Goal: Task Accomplishment & Management: Use online tool/utility

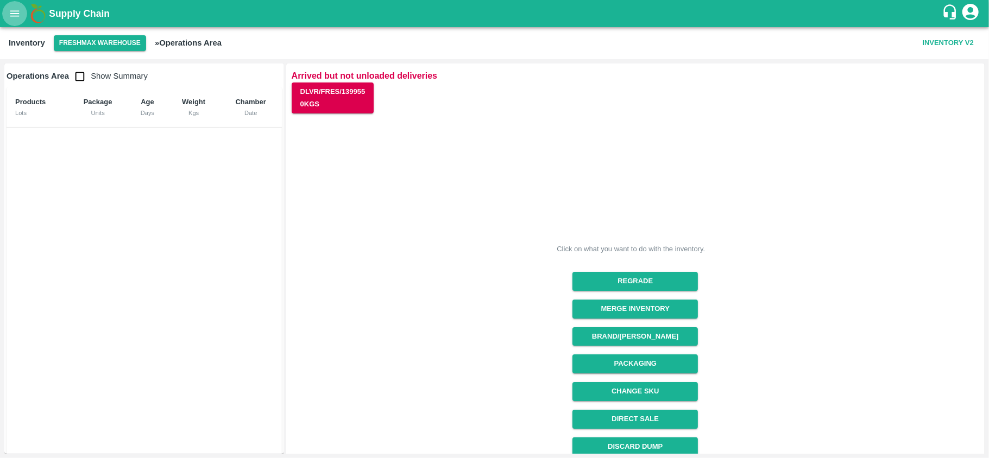
click at [17, 24] on button "open drawer" at bounding box center [14, 13] width 25 height 25
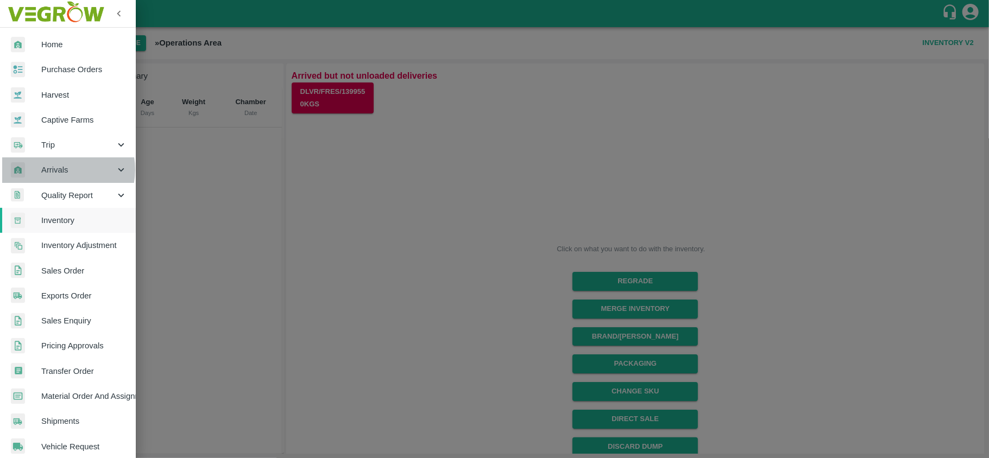
click at [64, 170] on span "Arrivals" at bounding box center [78, 170] width 74 height 12
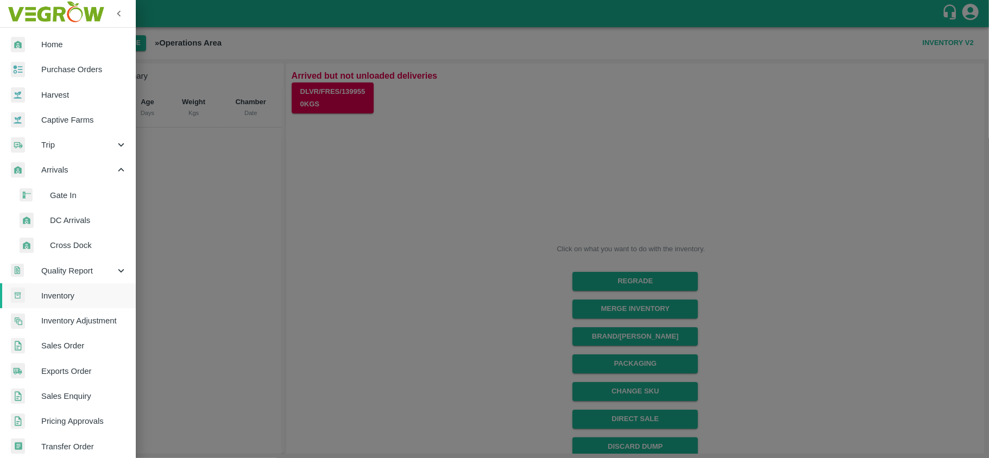
click at [75, 218] on span "DC Arrivals" at bounding box center [88, 220] width 77 height 12
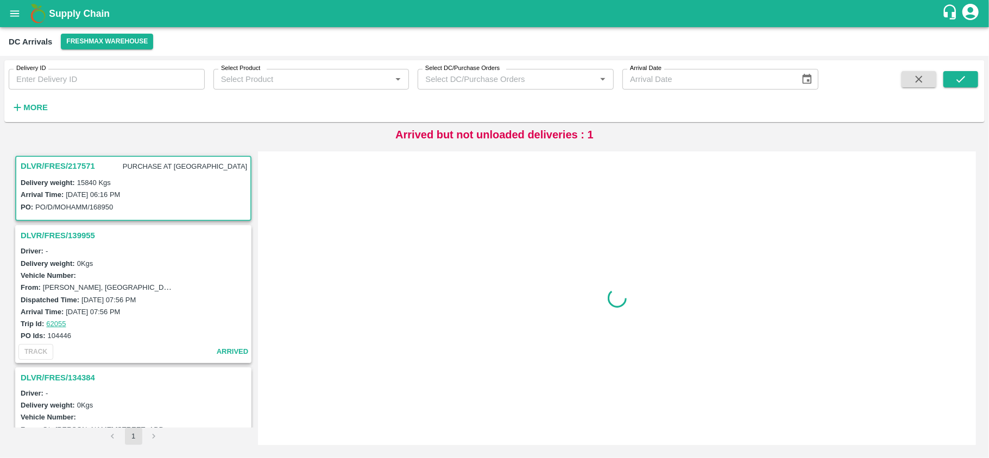
click at [84, 165] on h3 "DLVR/FRES/217571" at bounding box center [58, 166] width 74 height 14
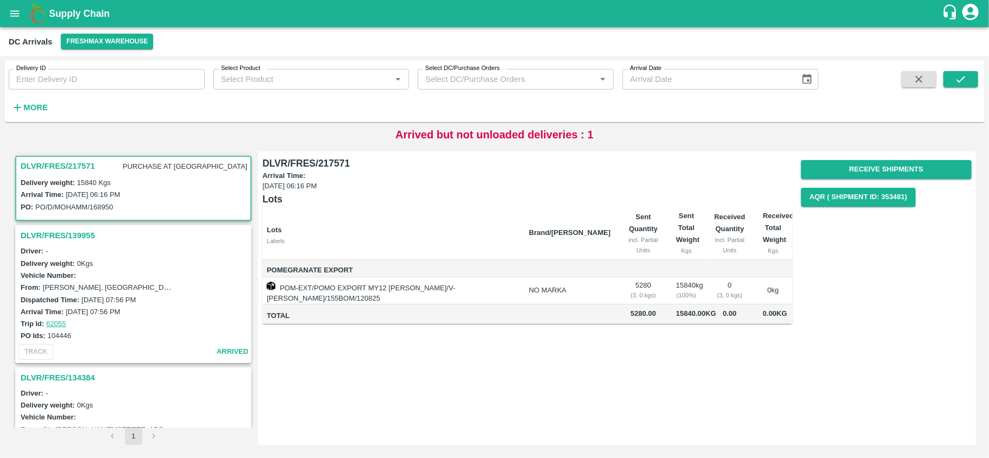
scroll to position [5, 0]
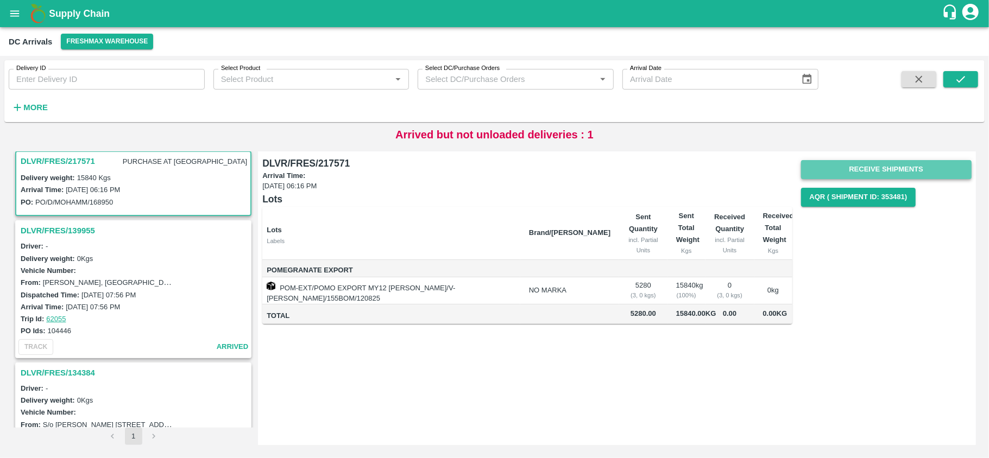
click at [854, 173] on button "Receive Shipments" at bounding box center [886, 169] width 170 height 19
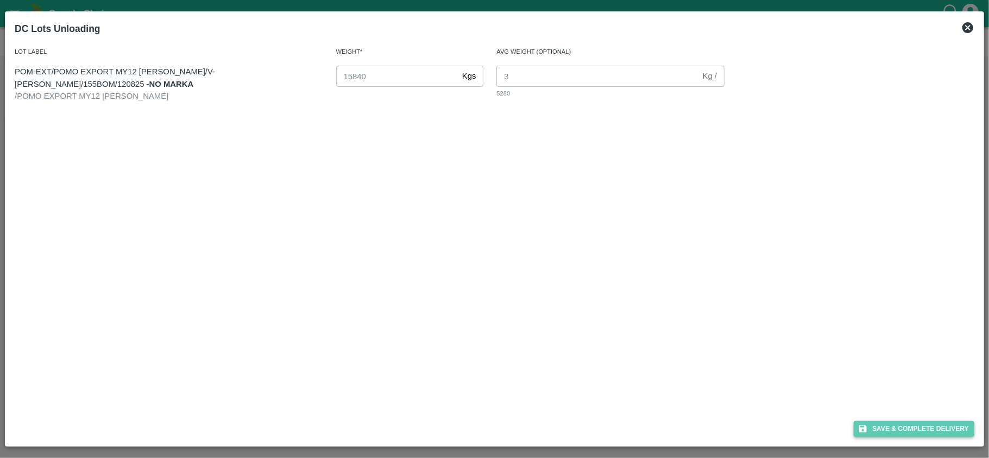
click at [914, 425] on button "Save & Complete Delivery" at bounding box center [914, 429] width 121 height 16
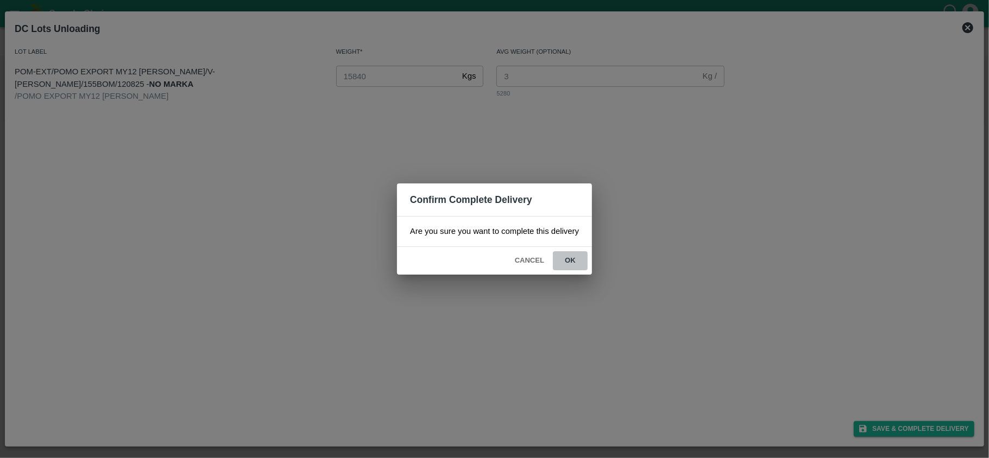
click at [563, 263] on button "ok" at bounding box center [570, 260] width 35 height 19
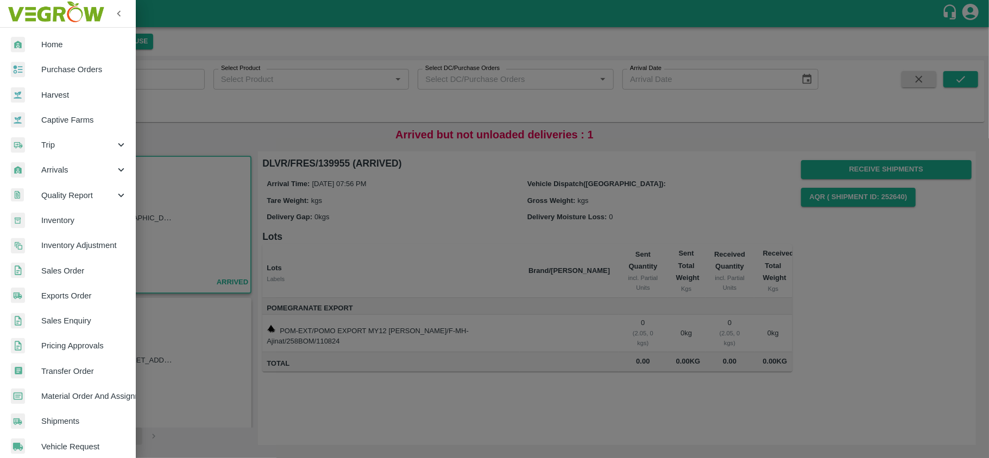
click at [203, 132] on div at bounding box center [494, 229] width 989 height 458
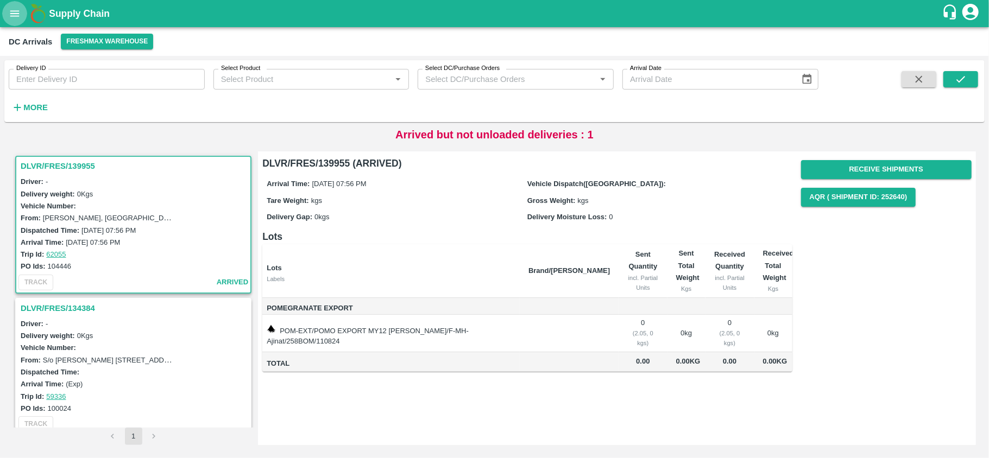
click at [10, 18] on icon "open drawer" at bounding box center [15, 14] width 12 height 12
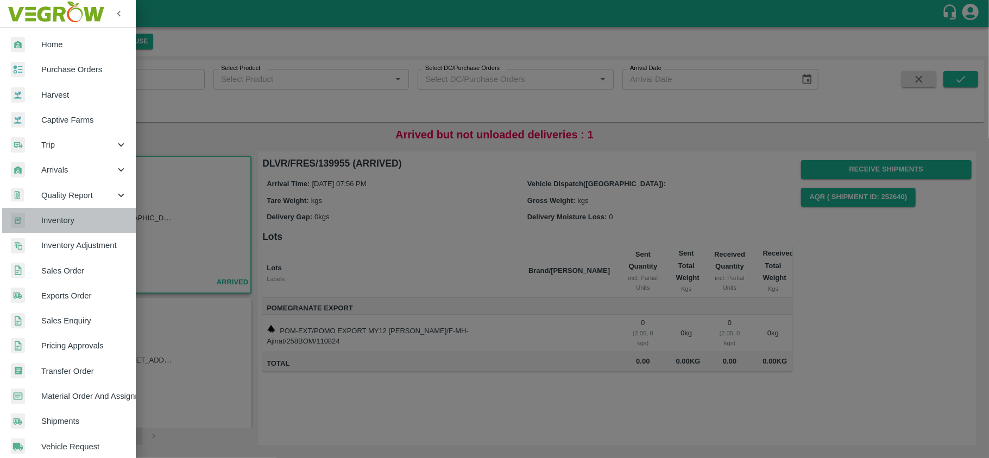
click at [77, 220] on span "Inventory" at bounding box center [84, 220] width 86 height 12
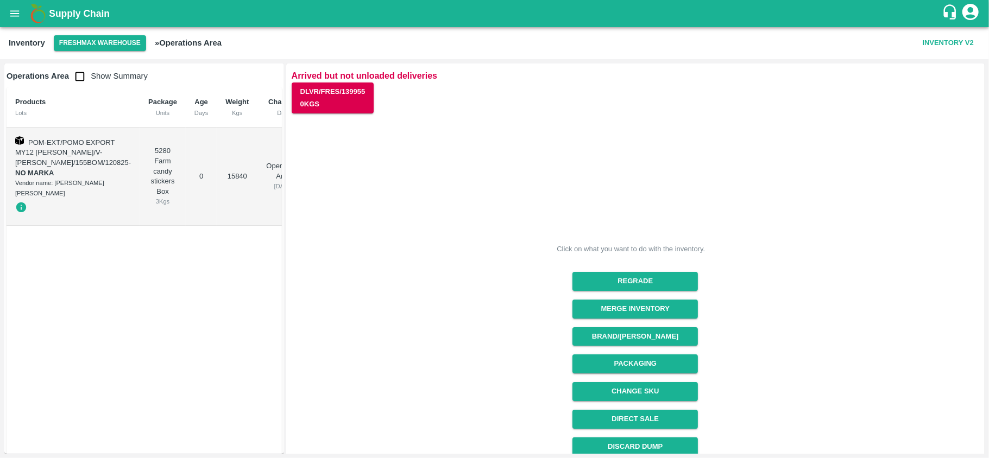
click at [148, 169] on div "5280 Farm candy stickers Box 3 Kgs" at bounding box center [162, 176] width 29 height 60
click at [672, 363] on button "Packaging" at bounding box center [634, 364] width 125 height 19
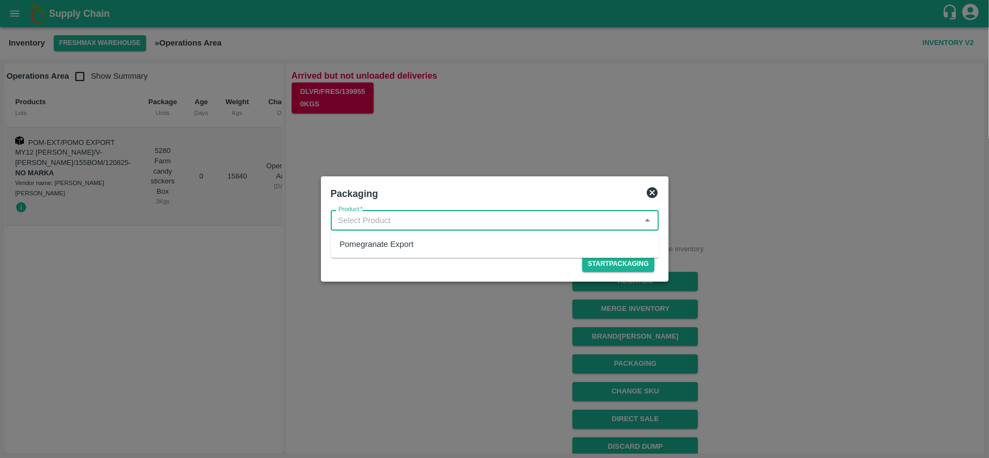
click at [435, 215] on input "Product   *" at bounding box center [486, 220] width 304 height 14
click at [385, 246] on div "Pomegranate Export" at bounding box center [376, 244] width 74 height 12
type input "Pomegranate Export"
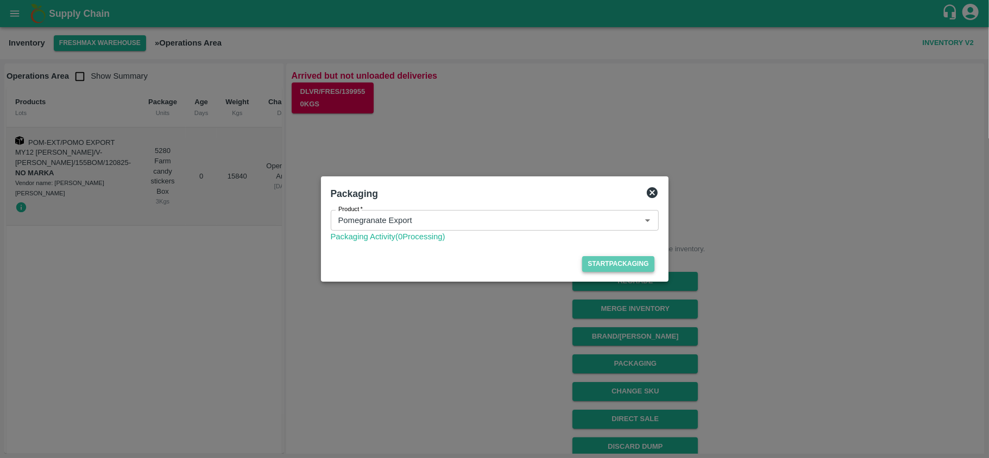
click at [595, 266] on button "Start Packaging" at bounding box center [618, 264] width 72 height 16
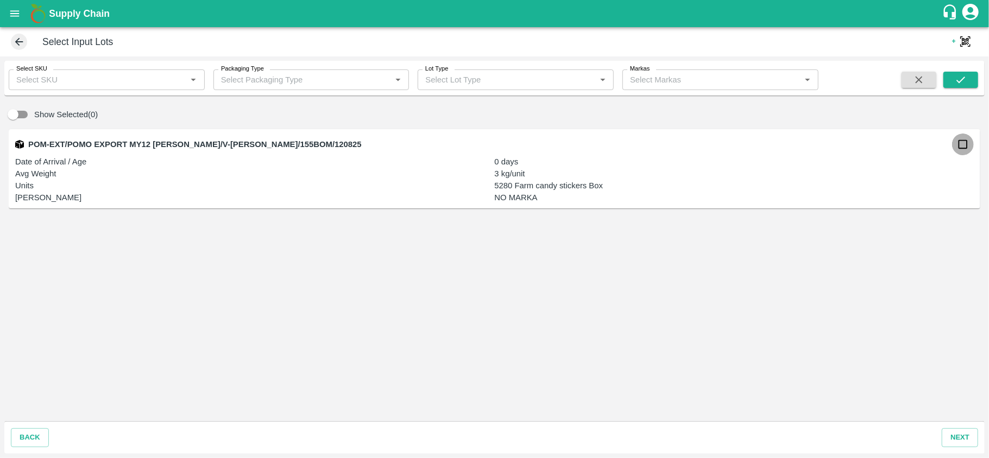
click at [961, 148] on input "checkbox" at bounding box center [963, 145] width 22 height 22
checkbox input "true"
click at [956, 432] on button "next" at bounding box center [960, 437] width 36 height 19
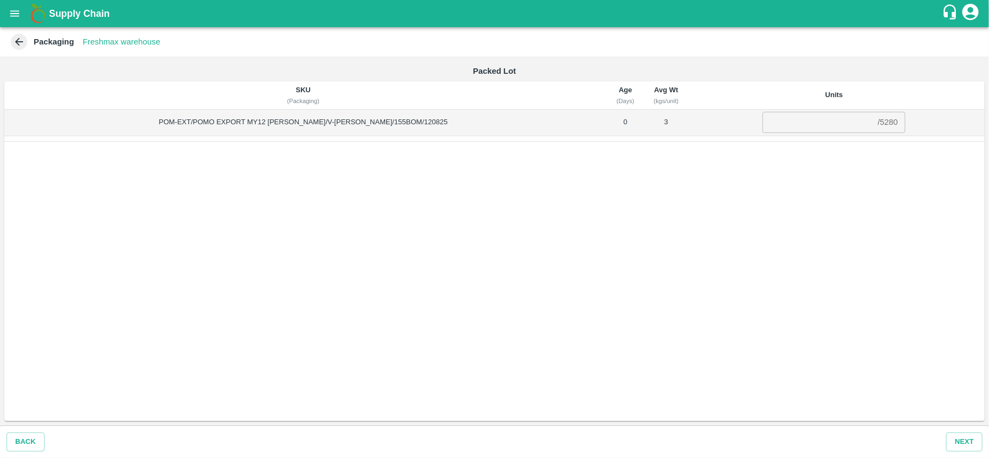
click at [877, 123] on div "/ 5280" at bounding box center [887, 123] width 20 height 0
copy div "5280"
click at [782, 128] on input "number" at bounding box center [817, 122] width 111 height 21
paste input "5280"
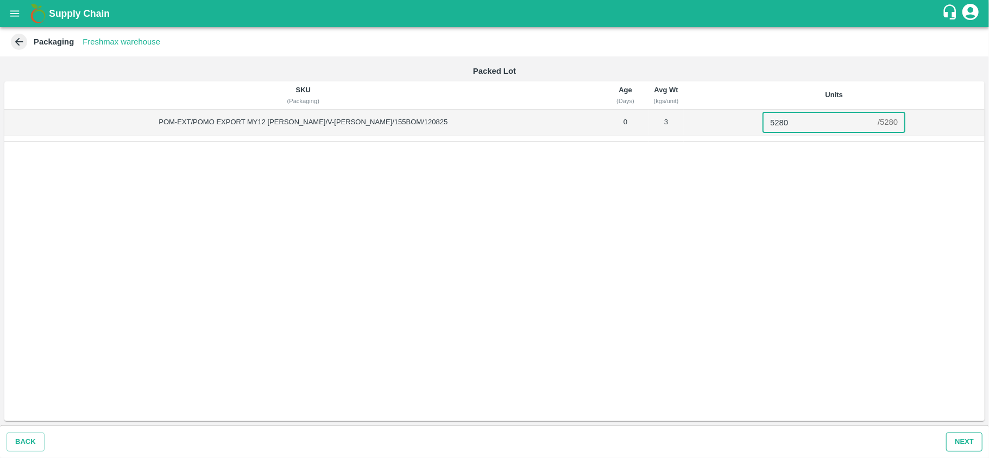
type input "5280"
click at [959, 440] on button "Next" at bounding box center [964, 442] width 36 height 19
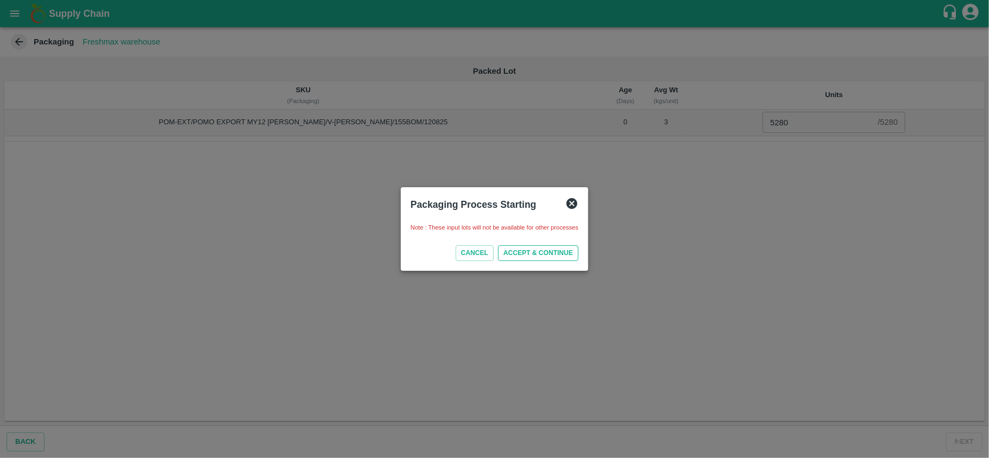
click at [571, 253] on button "ACCEPT & CONTINUE" at bounding box center [538, 253] width 80 height 16
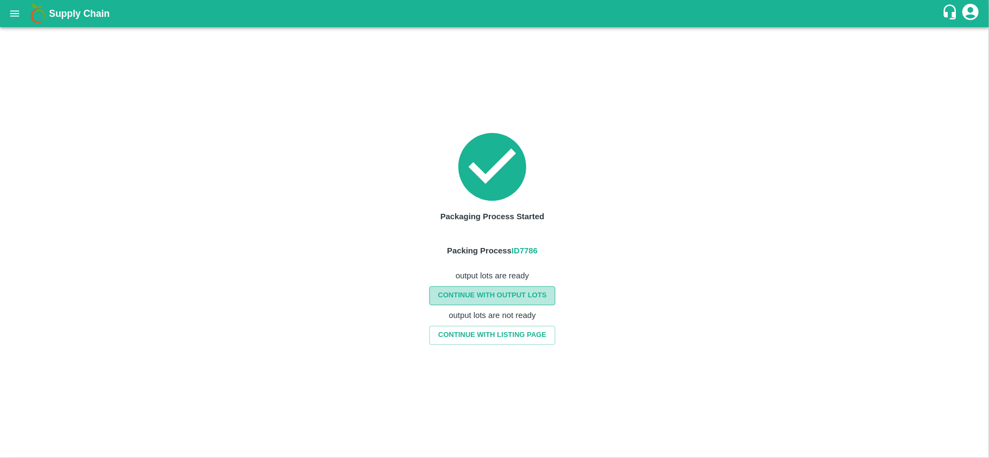
click at [504, 298] on link "CONTINUE WITH OUTPUT LOTS" at bounding box center [492, 296] width 126 height 19
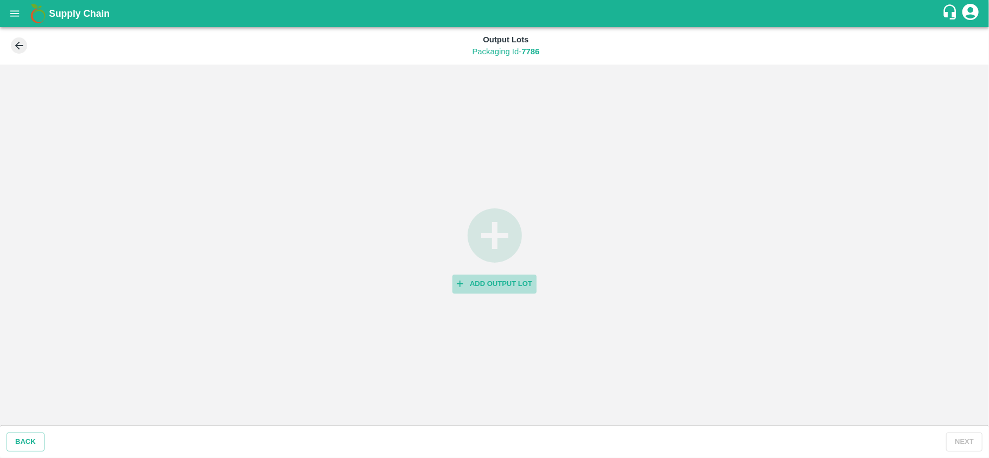
click at [495, 279] on button "Add Output Lot" at bounding box center [494, 284] width 84 height 19
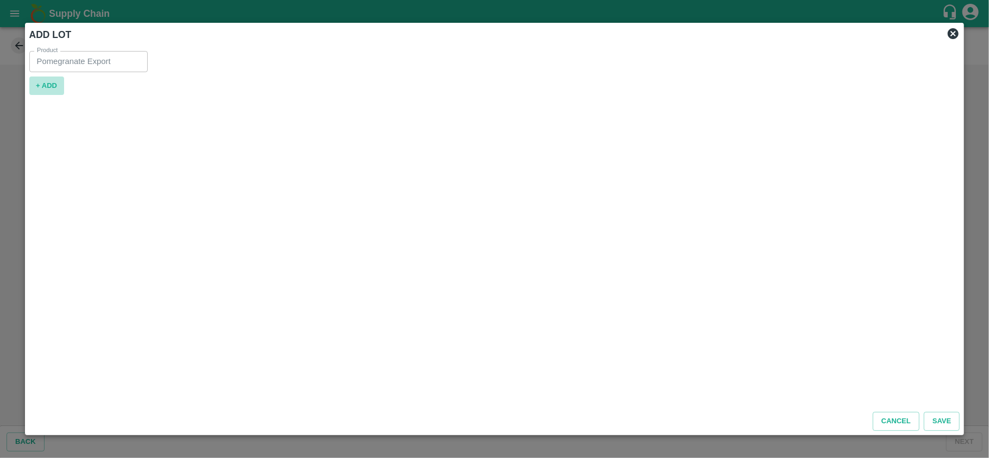
click at [48, 93] on button "+ ADD" at bounding box center [46, 86] width 35 height 19
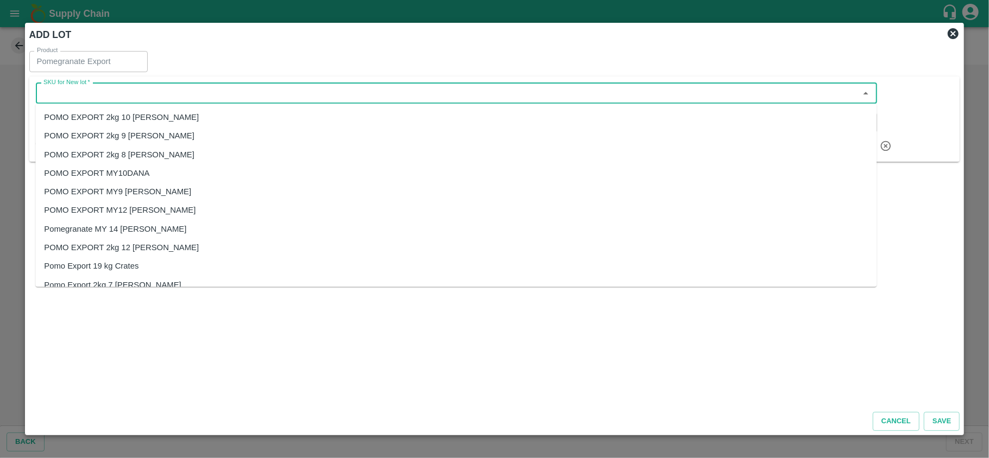
click at [106, 94] on input "SKU for New lot   *" at bounding box center [447, 93] width 817 height 14
click at [135, 211] on div "POMO EXPORT MY12 [PERSON_NAME]" at bounding box center [119, 210] width 151 height 12
type input "POMO EXPORT MY12 [PERSON_NAME]"
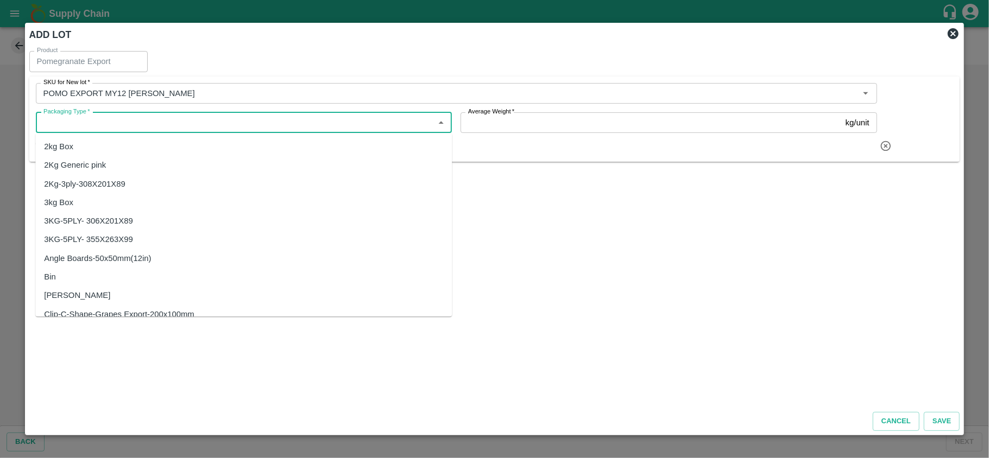
click at [98, 124] on input "Packaging Type   *" at bounding box center [235, 123] width 392 height 14
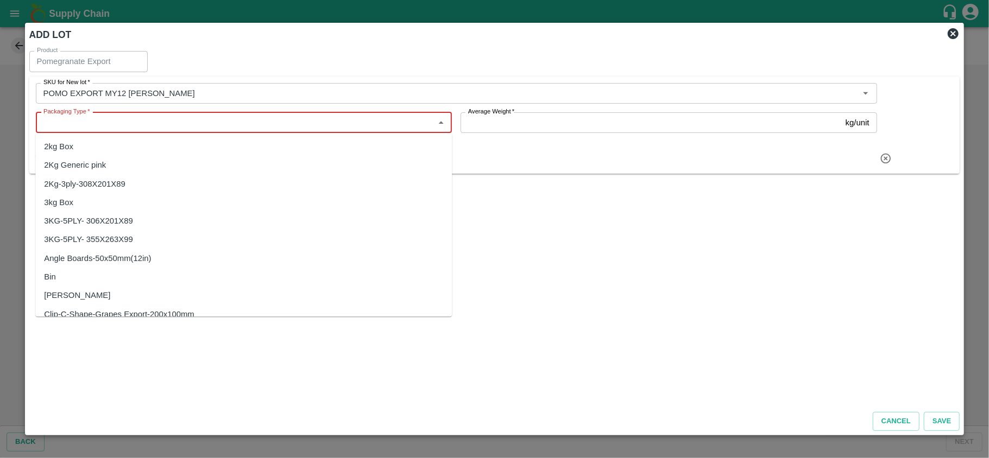
click at [107, 121] on input "Packaging Type   *" at bounding box center [235, 123] width 392 height 14
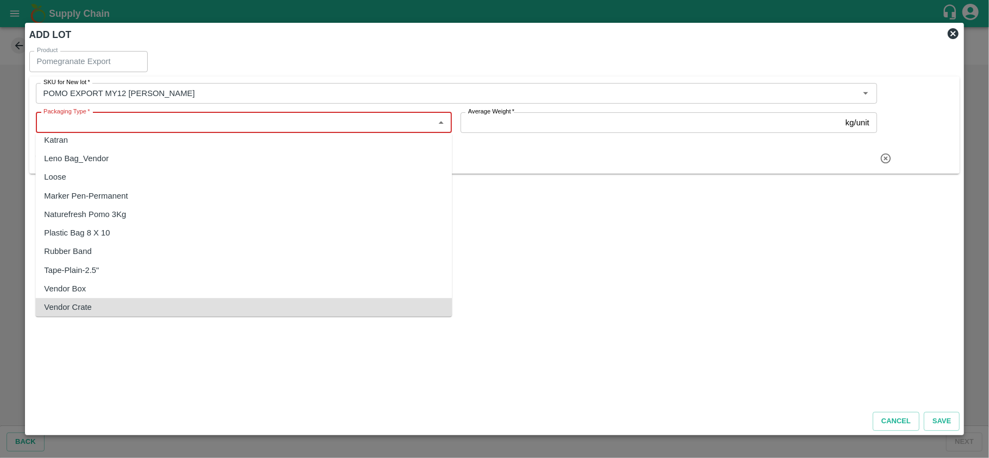
scroll to position [4, 0]
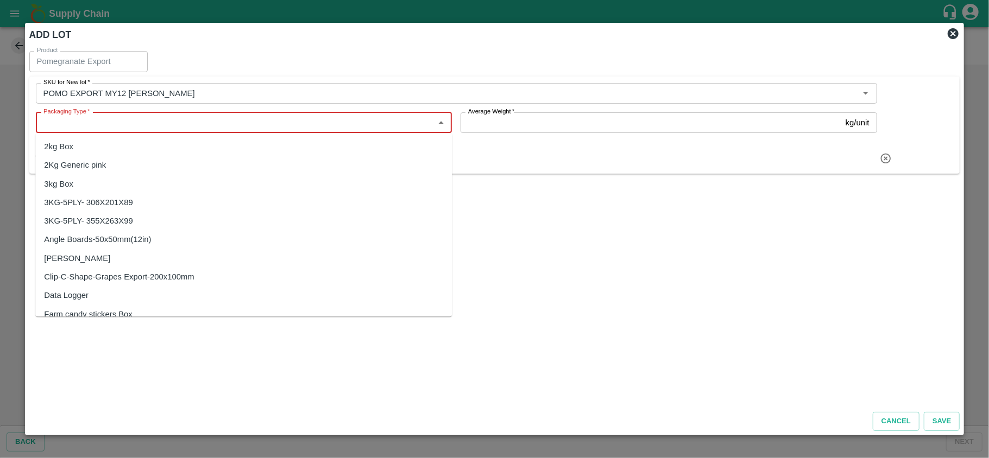
click at [101, 188] on div "3kg Box" at bounding box center [243, 184] width 416 height 18
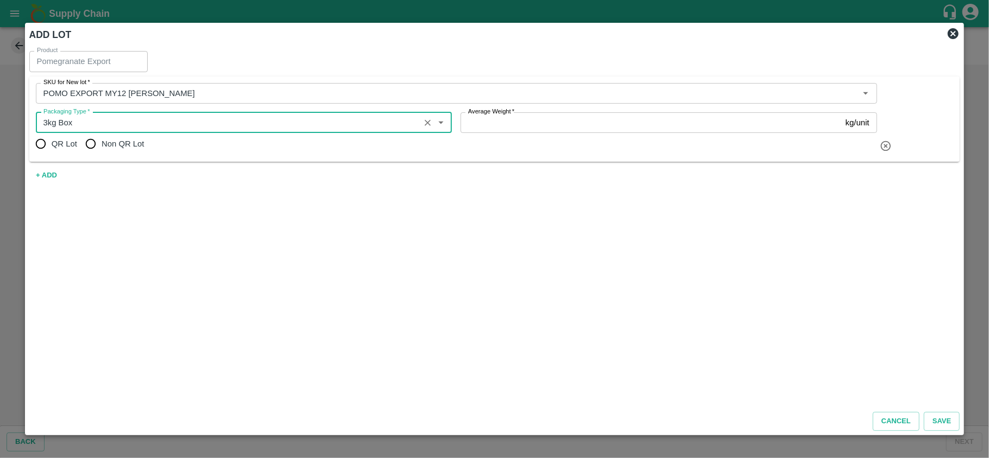
type input "3kg Box"
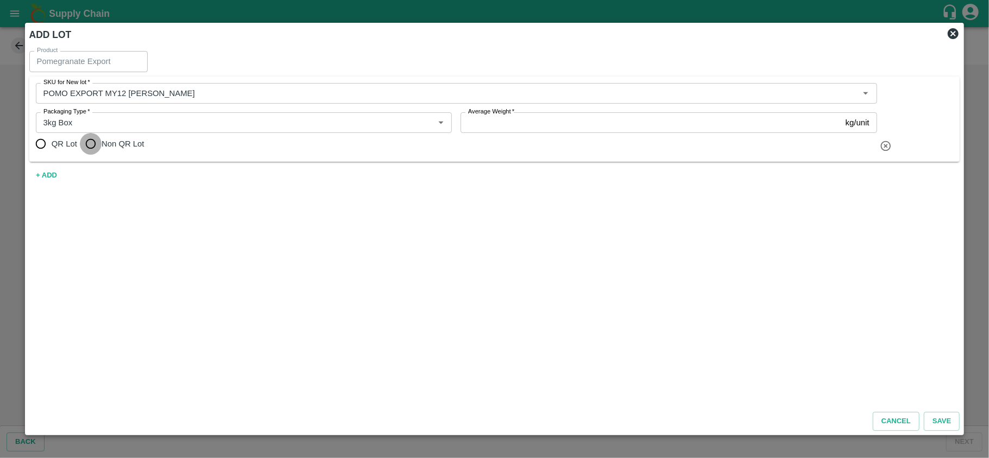
click at [94, 140] on input "Non QR Lot" at bounding box center [91, 144] width 22 height 22
radio input "true"
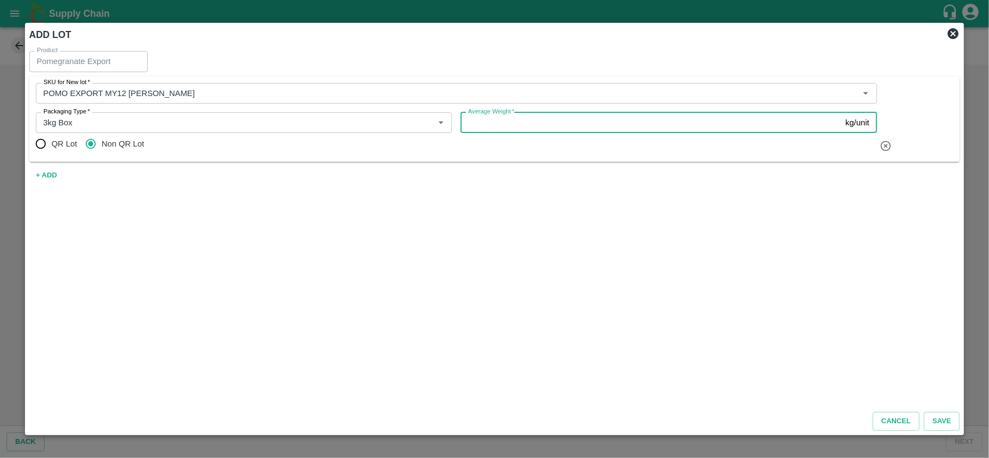
click at [473, 127] on input "Average Weight   *" at bounding box center [650, 122] width 381 height 21
type input "3"
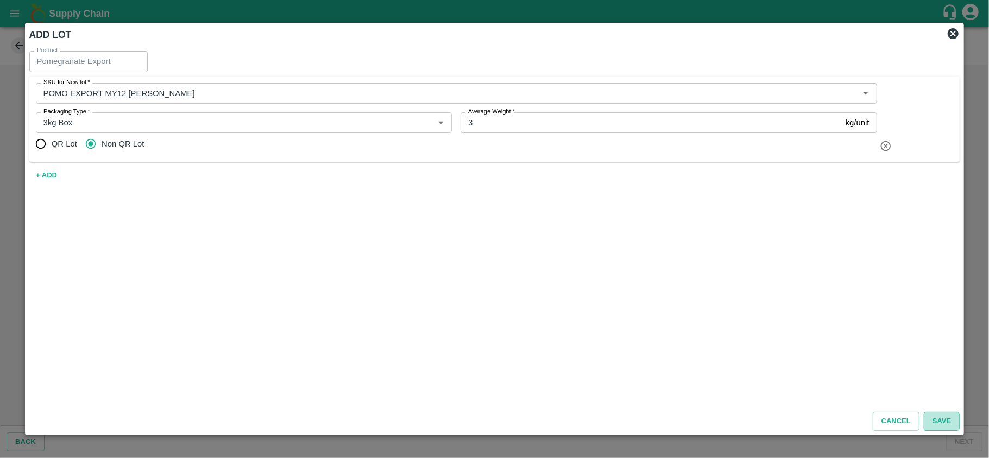
click at [949, 420] on button "Save" at bounding box center [942, 421] width 36 height 19
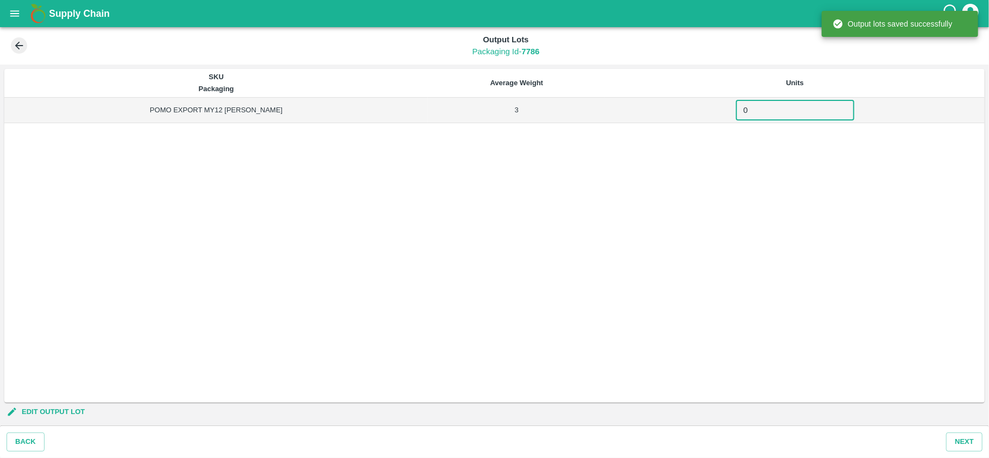
click at [736, 115] on input "0" at bounding box center [795, 110] width 118 height 21
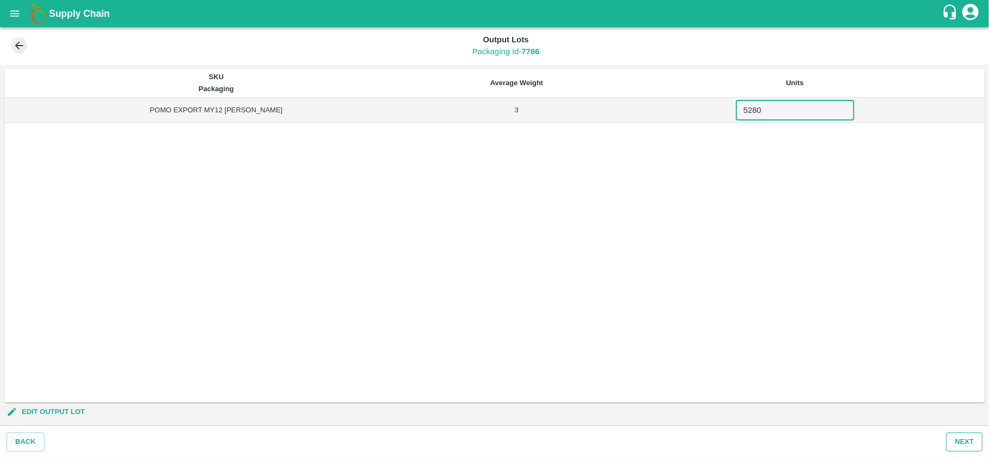
type input "5280"
click at [963, 441] on button "Next" at bounding box center [964, 442] width 36 height 19
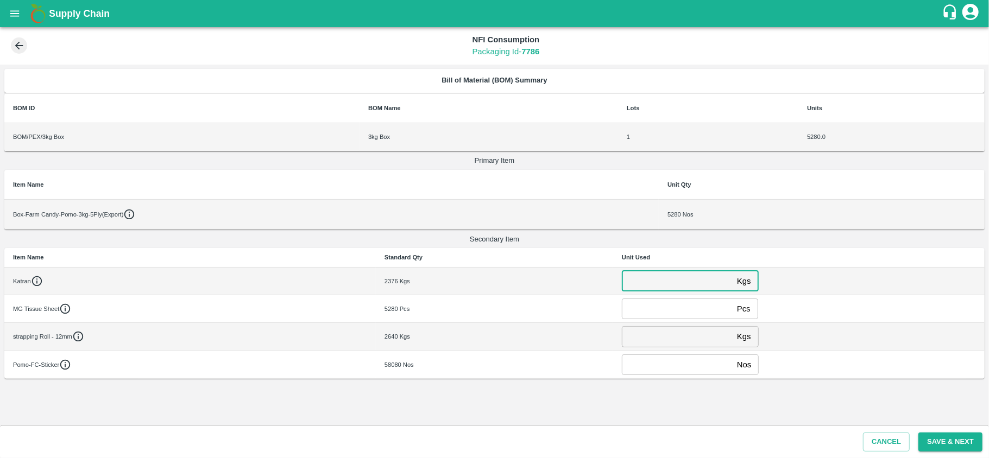
click at [672, 286] on input "number" at bounding box center [677, 281] width 111 height 21
type input "0"
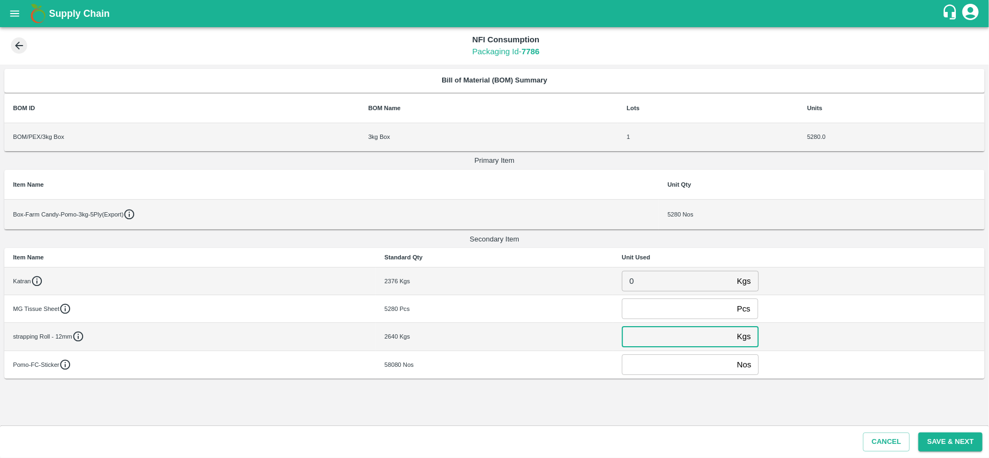
click at [672, 333] on input "number" at bounding box center [677, 336] width 111 height 21
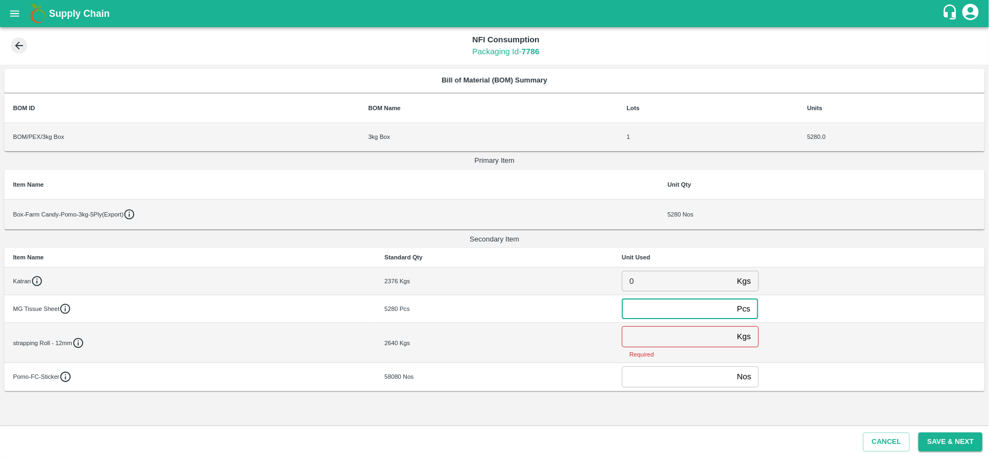
click at [647, 311] on input "number" at bounding box center [677, 309] width 111 height 21
type input "0"
click at [632, 333] on input "number" at bounding box center [677, 336] width 111 height 21
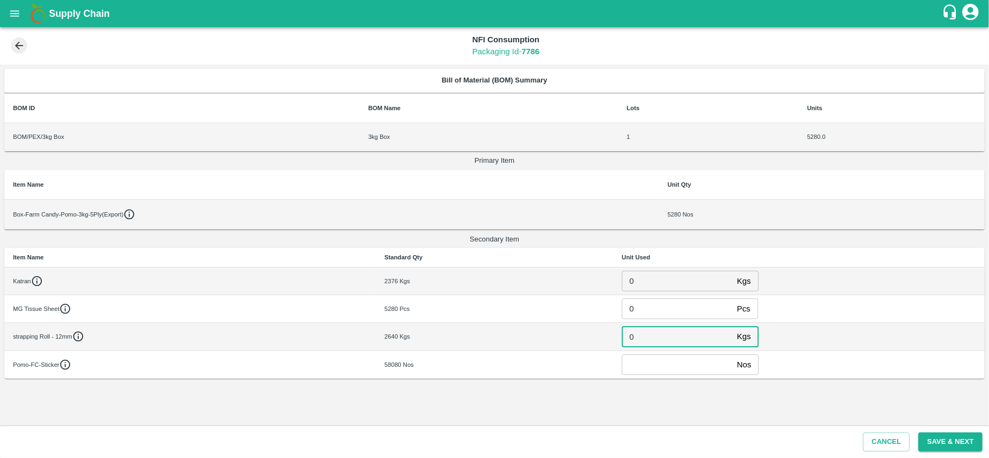
type input "0"
click at [642, 370] on input "number" at bounding box center [677, 365] width 111 height 21
type input "0"
click at [944, 441] on button "Save & Next" at bounding box center [950, 442] width 64 height 19
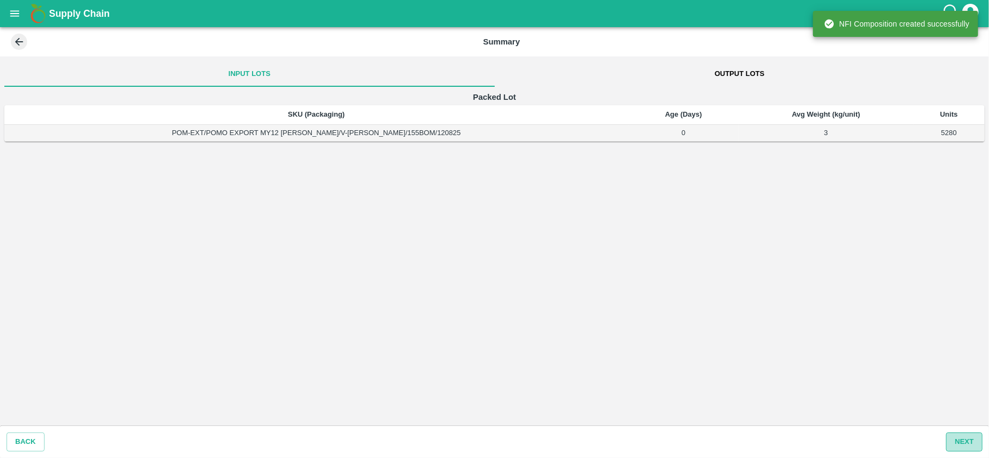
click at [962, 443] on button "Next" at bounding box center [964, 442] width 36 height 19
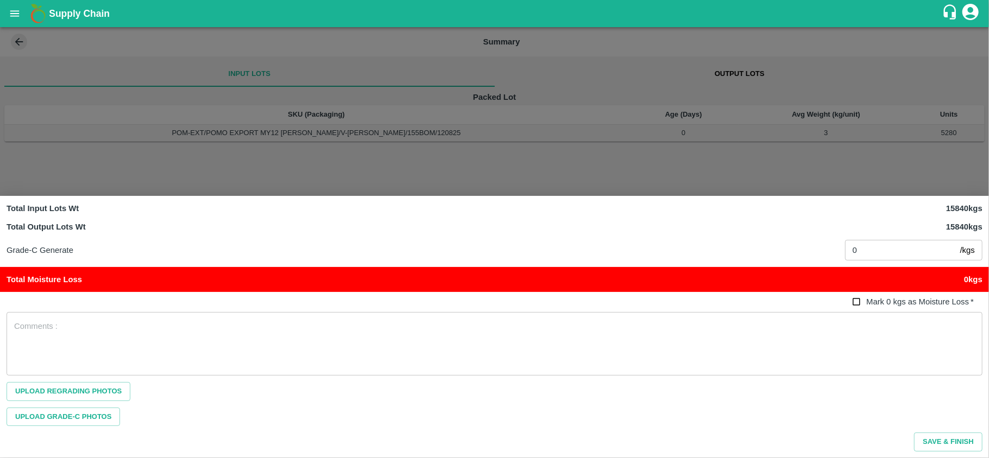
drag, startPoint x: 858, startPoint y: 302, endPoint x: 692, endPoint y: 326, distance: 168.3
click at [692, 326] on div "Total Input Lots Wt 15840 kgs Total Output Lots Wt 15840 kgs Grade-C Generate 0…" at bounding box center [494, 327] width 989 height 262
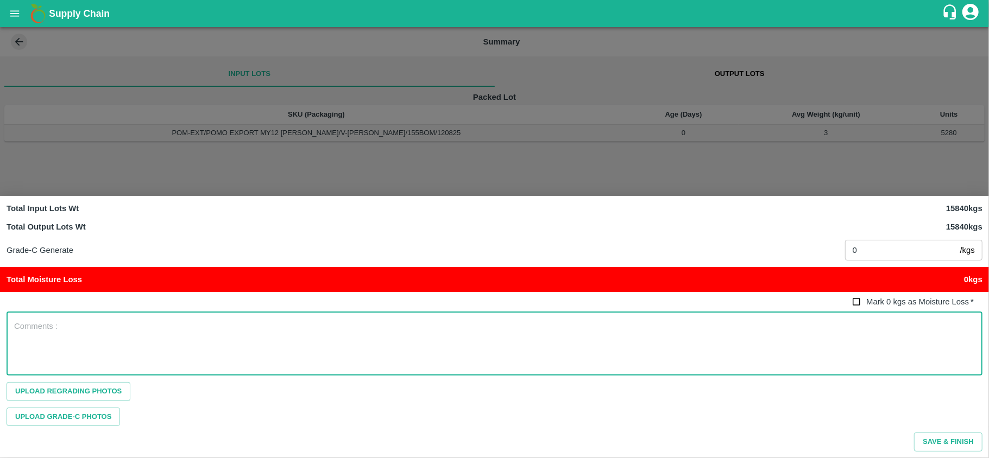
click at [692, 326] on textarea at bounding box center [494, 344] width 961 height 46
type textarea "NA"
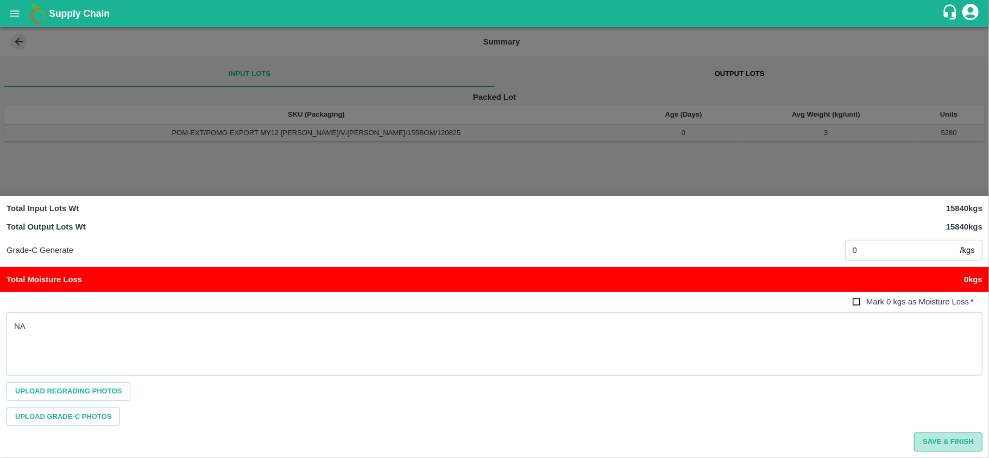
click at [957, 441] on button "Save & Finish" at bounding box center [948, 442] width 68 height 19
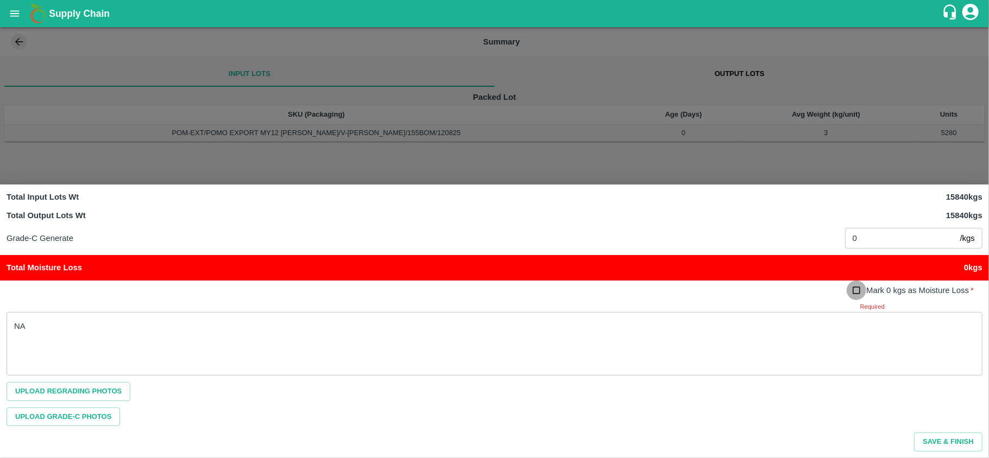
click at [858, 291] on input "Mark 0 kgs as Moisture Loss   *" at bounding box center [857, 291] width 20 height 20
checkbox input "true"
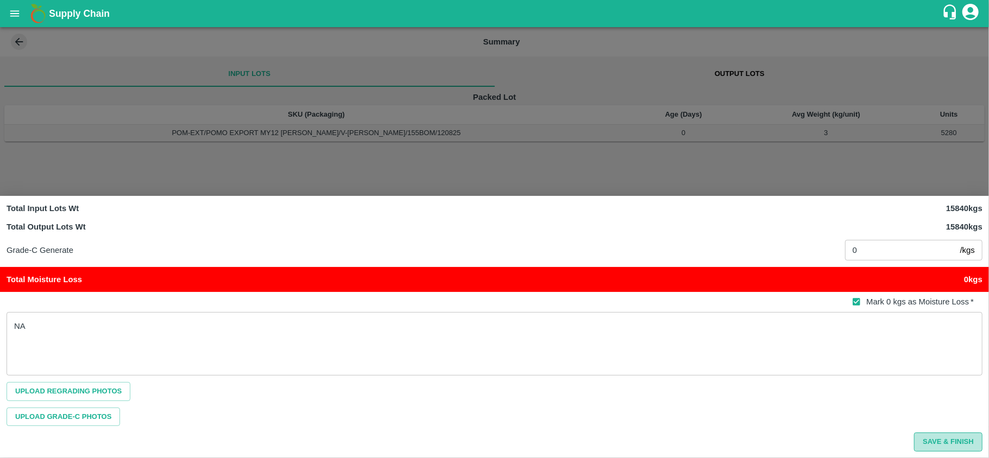
click at [942, 440] on button "Save & Finish" at bounding box center [948, 442] width 68 height 19
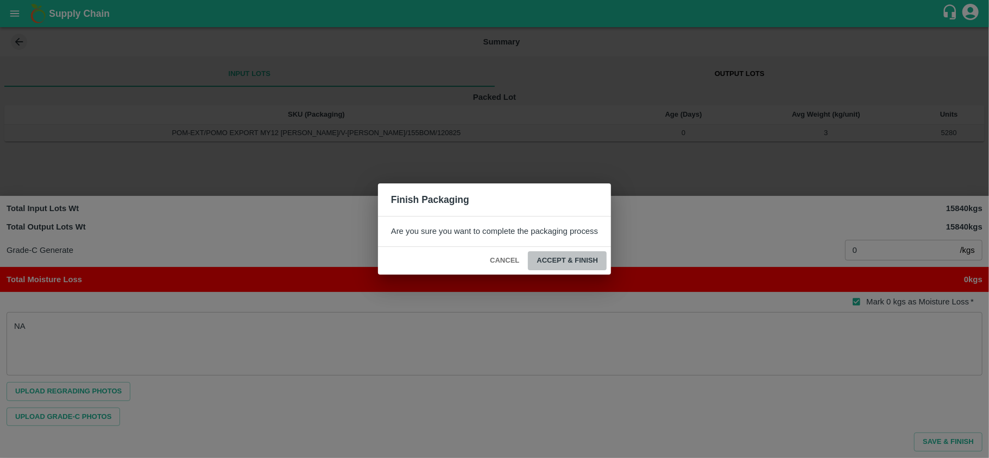
click at [581, 261] on button "ACCEPT & FINISH" at bounding box center [567, 260] width 79 height 19
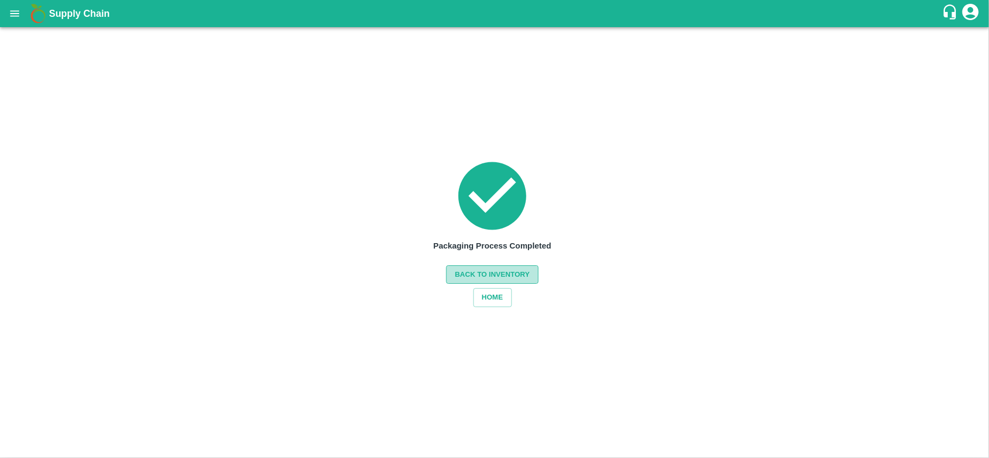
click at [526, 272] on button "Back to Inventory" at bounding box center [492, 275] width 92 height 19
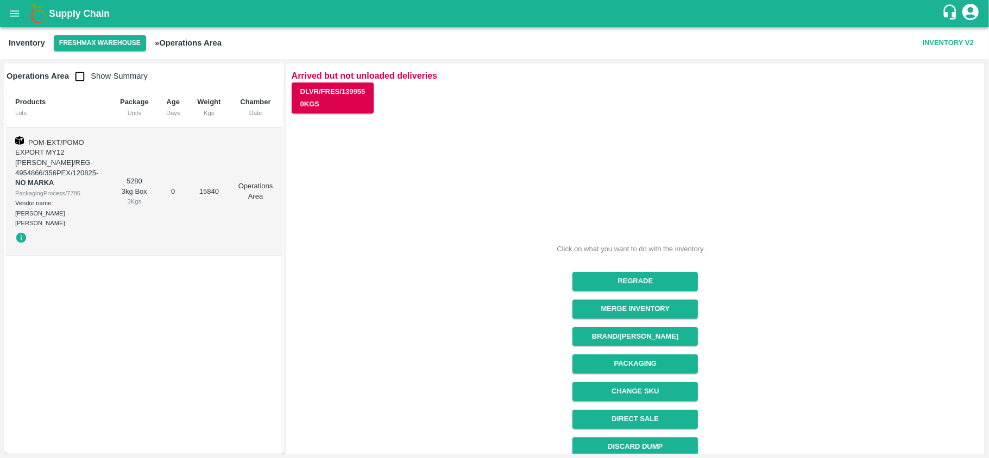
scroll to position [117, 0]
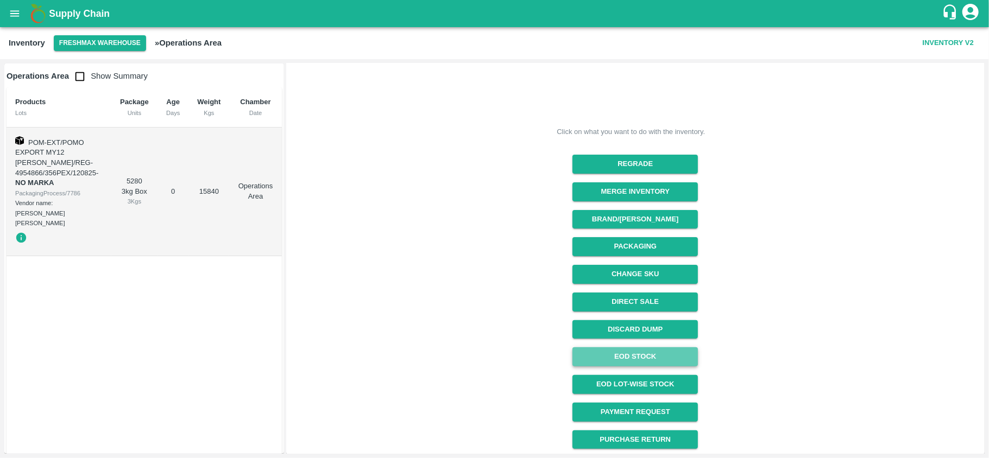
click at [621, 363] on link "EOD Stock" at bounding box center [634, 357] width 125 height 19
